Goal: Task Accomplishment & Management: Use online tool/utility

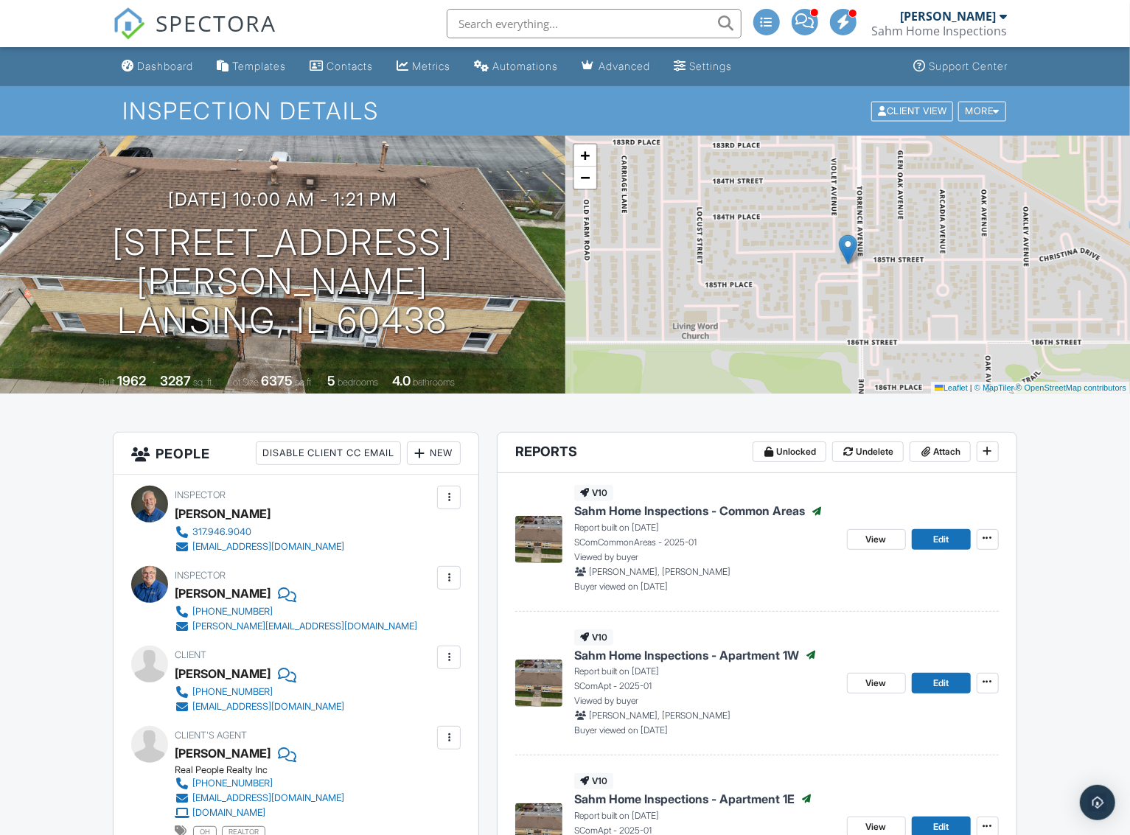
click at [770, 512] on span "Sahm Home Inspections - Common Areas" at bounding box center [689, 511] width 231 height 16
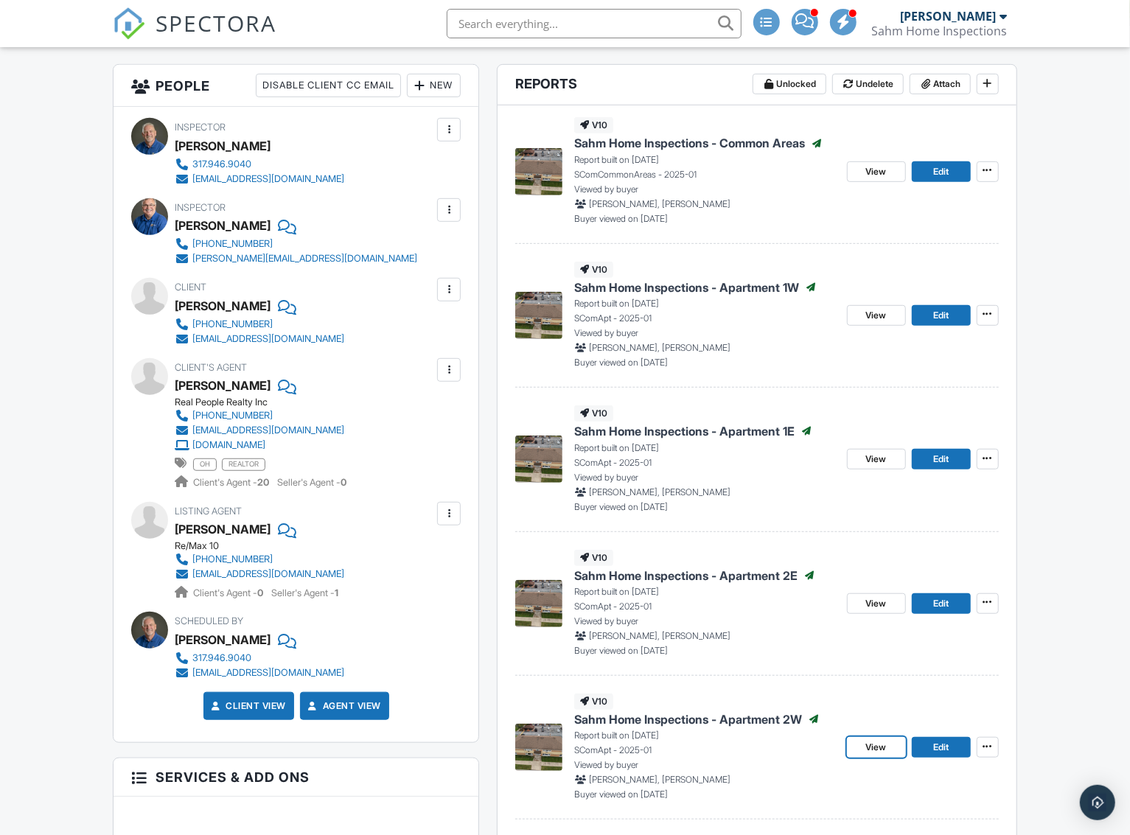
scroll to position [369, 0]
click at [939, 602] on span "Edit" at bounding box center [940, 603] width 15 height 15
